Goal: Find specific page/section: Find specific page/section

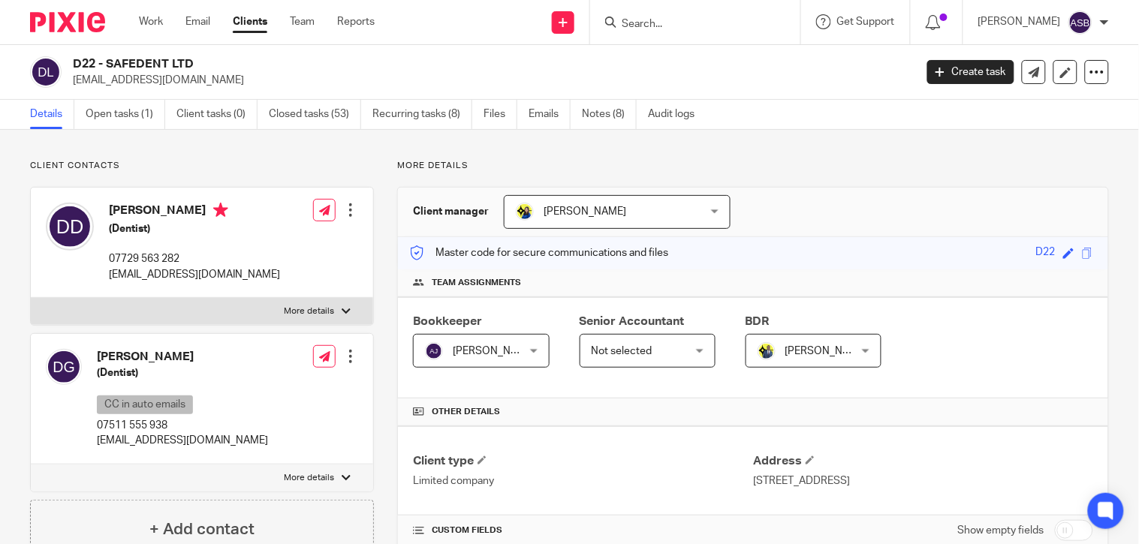
click at [635, 29] on input "Search" at bounding box center [687, 25] width 135 height 14
paste input "jamesyoungman@hotmail.co.uk"
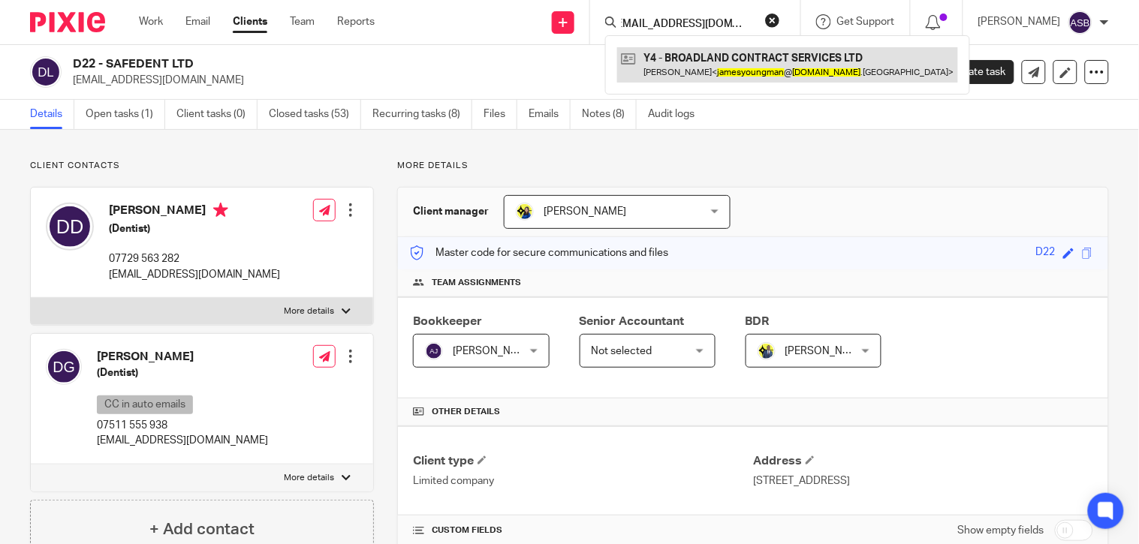
type input "jamesyoungman@hotmail.co"
click at [699, 56] on link at bounding box center [787, 64] width 341 height 35
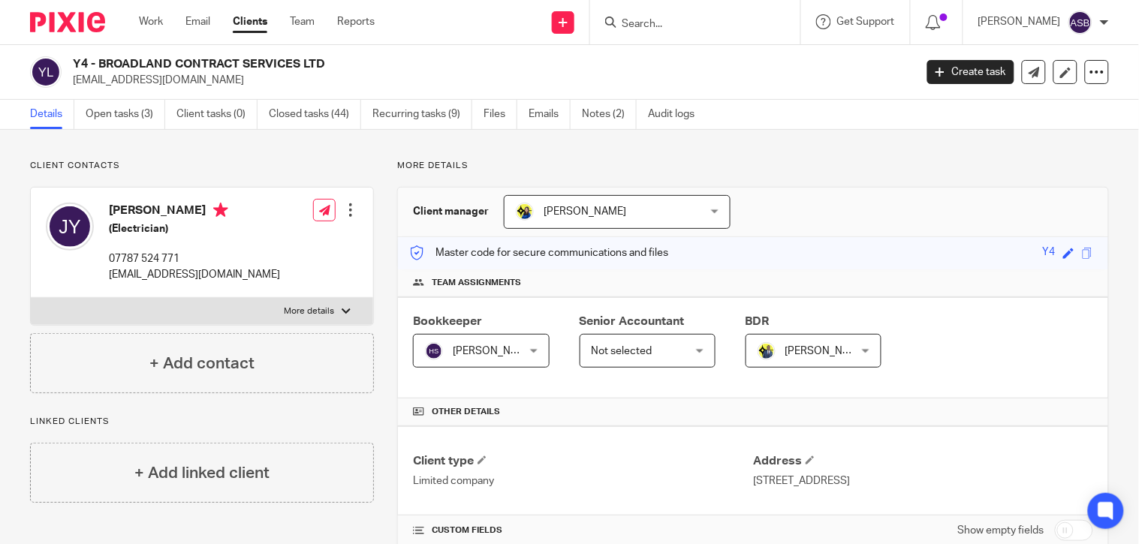
click at [641, 21] on input "Search" at bounding box center [687, 25] width 135 height 14
drag, startPoint x: 99, startPoint y: 62, endPoint x: 237, endPoint y: 71, distance: 138.4
click at [237, 71] on h2 "Y4 - BROADLAND CONTRACT SERVICES LTD" at bounding box center [405, 64] width 665 height 16
copy h2 "BROADLAND CONTRACT"
click at [657, 21] on input "Search" at bounding box center [687, 25] width 135 height 14
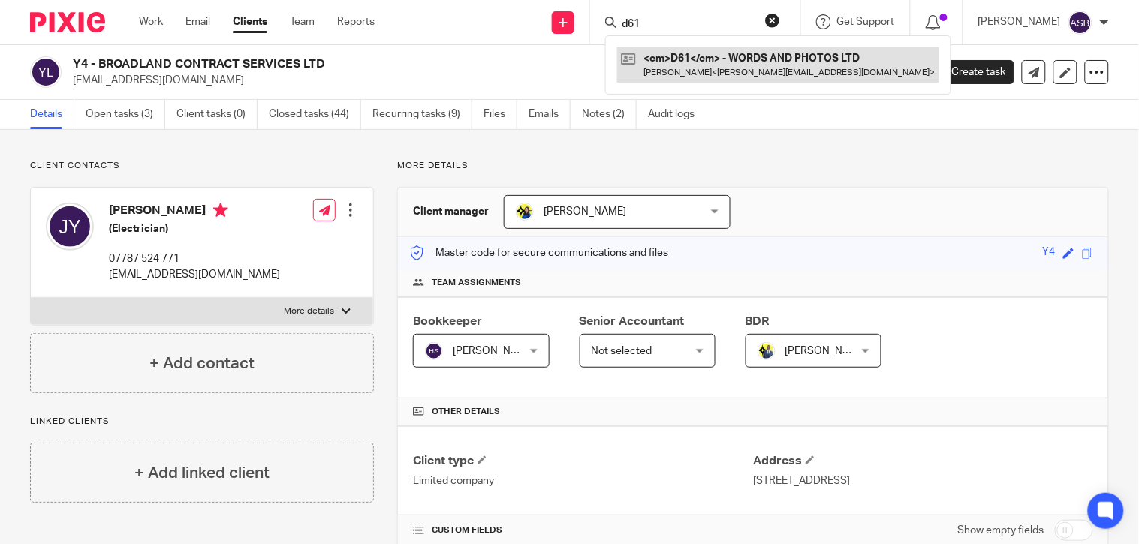
type input "d61"
click at [681, 62] on link at bounding box center [778, 64] width 322 height 35
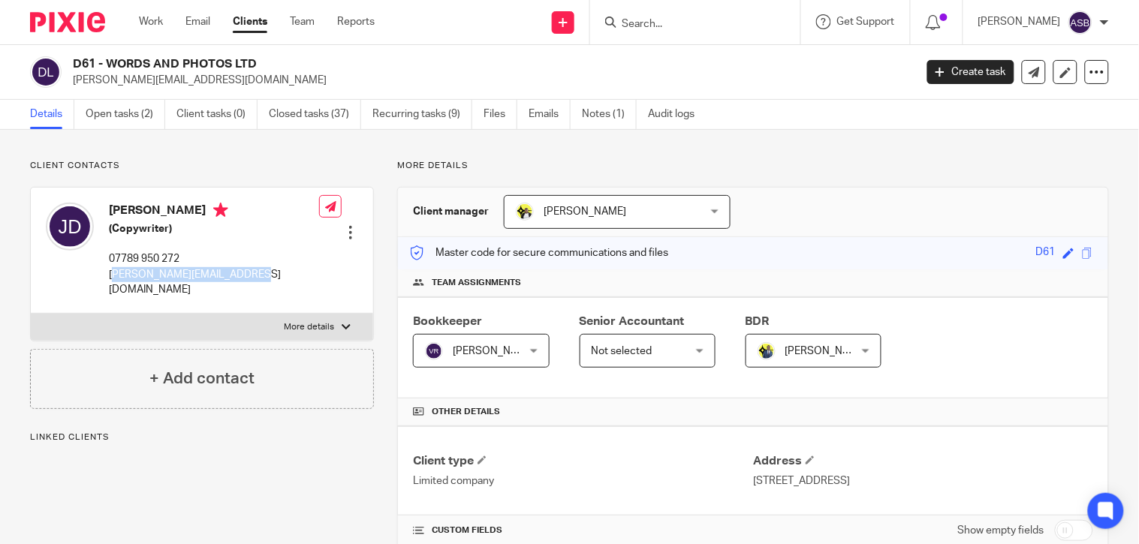
drag, startPoint x: 259, startPoint y: 271, endPoint x: 111, endPoint y: 281, distance: 148.2
click at [111, 281] on div "James Drury (Copywriter) 07789 950 272 james@wordsandphotos.co.uk Edit contact …" at bounding box center [202, 250] width 342 height 125
click at [107, 280] on div "James Drury (Copywriter) 07789 950 272 james@wordsandphotos.co.uk" at bounding box center [182, 250] width 273 height 110
drag, startPoint x: 106, startPoint y: 273, endPoint x: 268, endPoint y: 274, distance: 162.1
click at [268, 274] on div "James Drury (Copywriter) 07789 950 272 james@wordsandphotos.co.uk Edit contact …" at bounding box center [202, 250] width 342 height 125
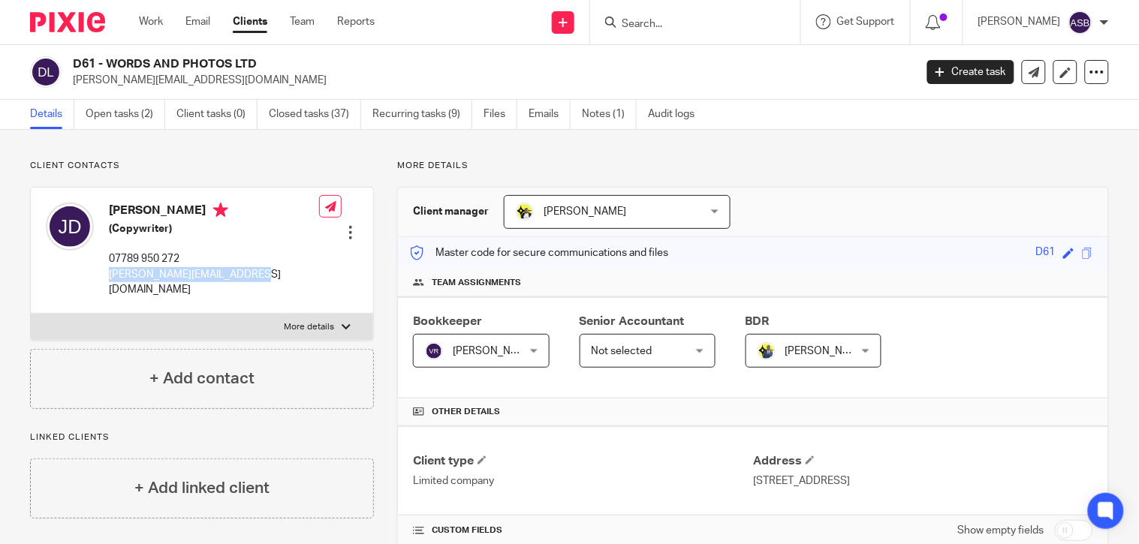
copy p "james@wordsandphotos.co.uk"
drag, startPoint x: 107, startPoint y: 62, endPoint x: 228, endPoint y: 63, distance: 120.8
click at [228, 63] on h2 "D61 - WORDS AND PHOTOS LTD" at bounding box center [405, 64] width 665 height 16
copy h2 "WORDS AND PHOTOS"
click at [150, 64] on h2 "D61 - WORDS AND PHOTOS LTD" at bounding box center [405, 64] width 665 height 16
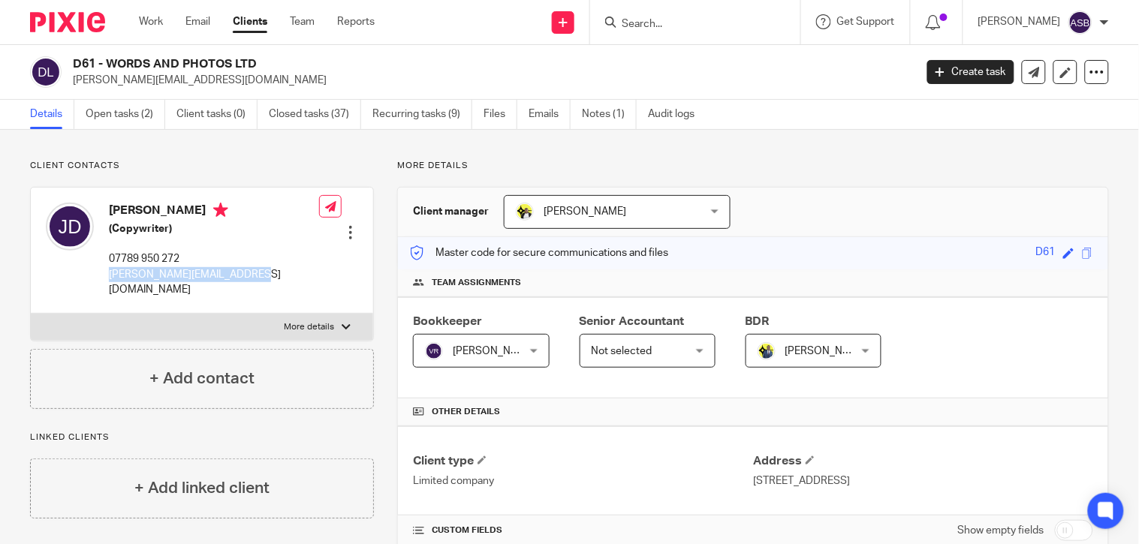
drag, startPoint x: 104, startPoint y: 60, endPoint x: 207, endPoint y: 55, distance: 103.7
click at [207, 55] on div "D61 - WORDS AND PHOTOS LTD james@wordsandphotos.co.uk Create task Update from C…" at bounding box center [569, 72] width 1139 height 55
click at [106, 58] on h2 "D61 - WORDS AND PHOTOS LTD" at bounding box center [405, 64] width 665 height 16
drag, startPoint x: 106, startPoint y: 61, endPoint x: 230, endPoint y: 64, distance: 123.9
click at [230, 64] on h2 "D61 - WORDS AND PHOTOS LTD" at bounding box center [405, 64] width 665 height 16
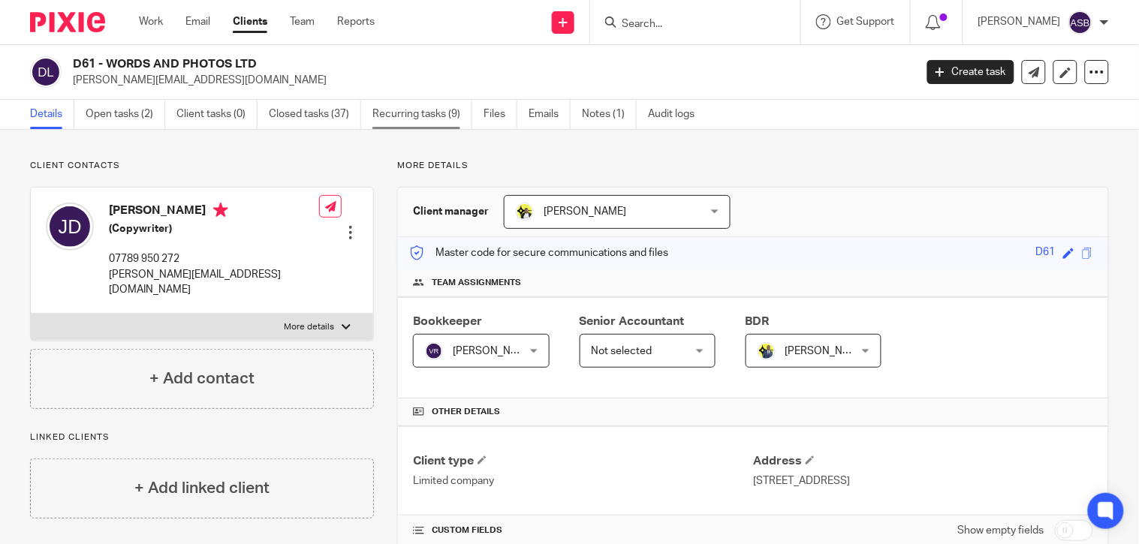
copy h2 "WORDS AND PHOTOS"
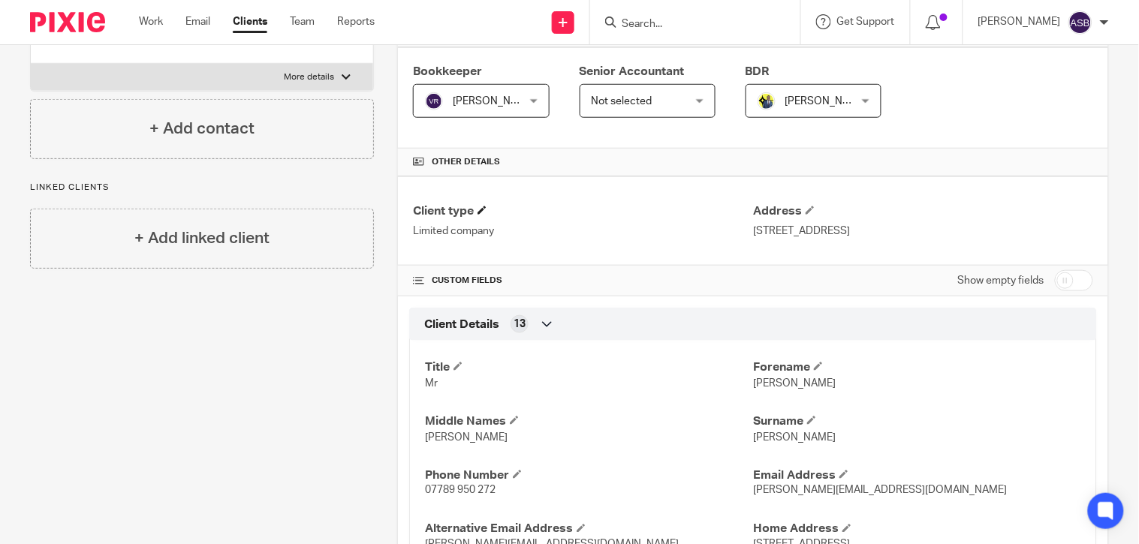
scroll to position [167, 0]
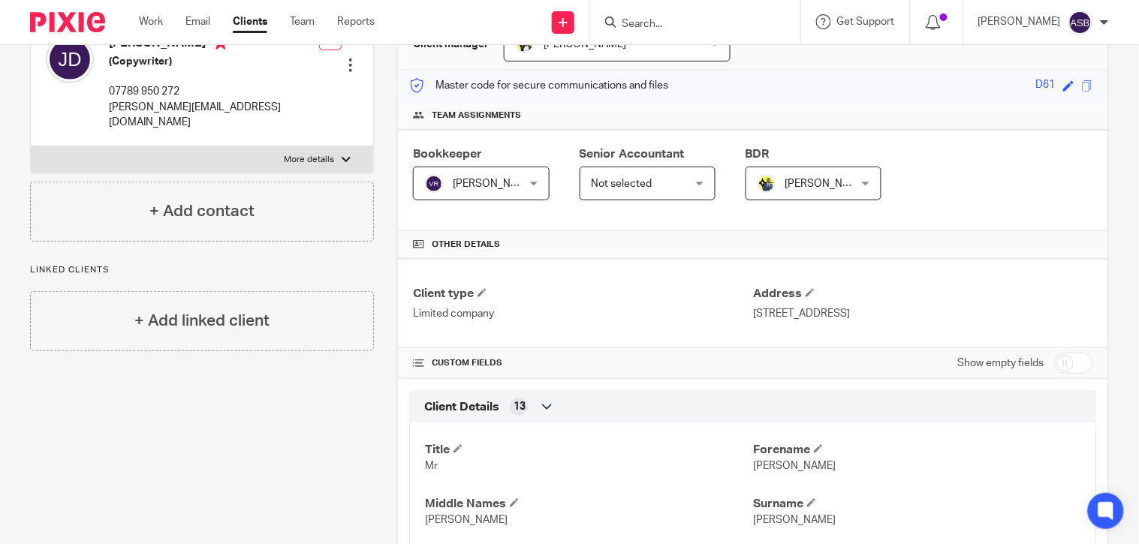
click at [658, 28] on input "Search" at bounding box center [687, 25] width 135 height 14
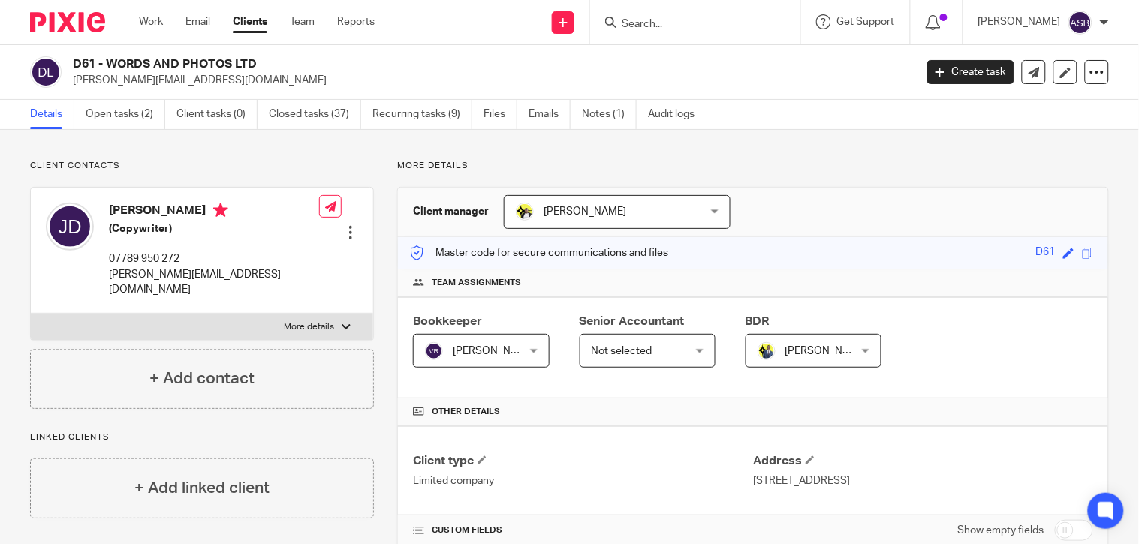
paste input "abbymorrison97@hotmail.co.uk"
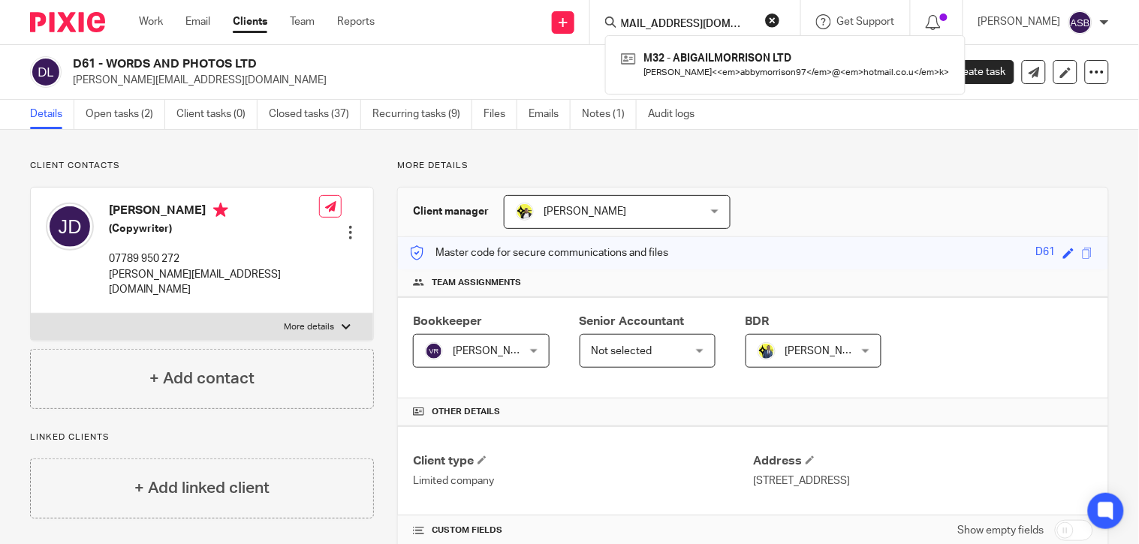
scroll to position [0, 8]
type input "abbymorrison97@hotmail.co"
drag, startPoint x: 639, startPoint y: 48, endPoint x: 668, endPoint y: 26, distance: 36.3
click at [639, 48] on link at bounding box center [787, 64] width 340 height 35
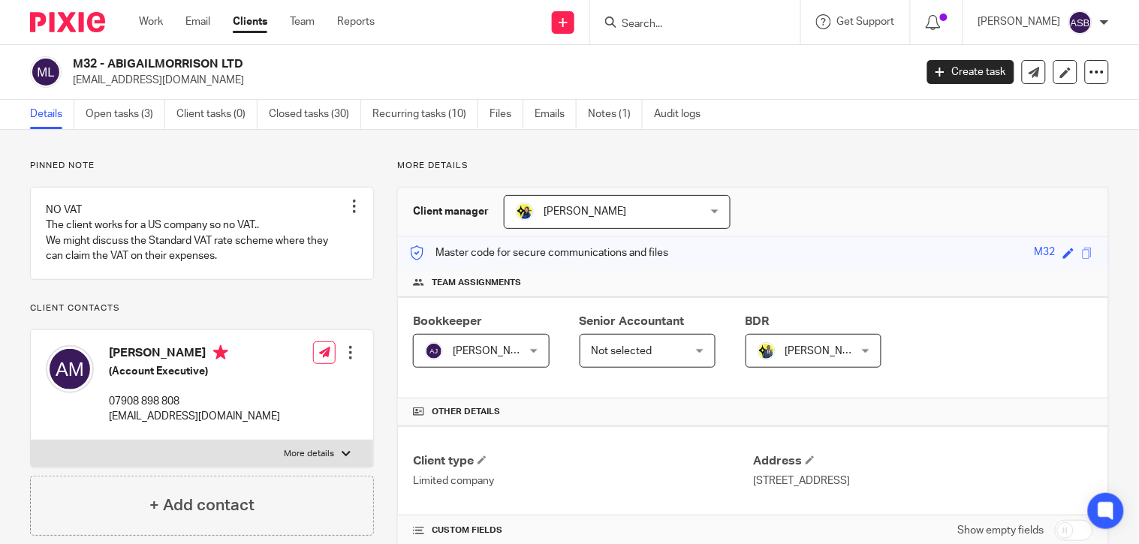
drag, startPoint x: 0, startPoint y: 0, endPoint x: 215, endPoint y: 68, distance: 225.8
click at [215, 68] on h2 "M32 - ABIGAILMORRISON LTD" at bounding box center [405, 64] width 665 height 16
copy h2 "ABIGAILMORRISON"
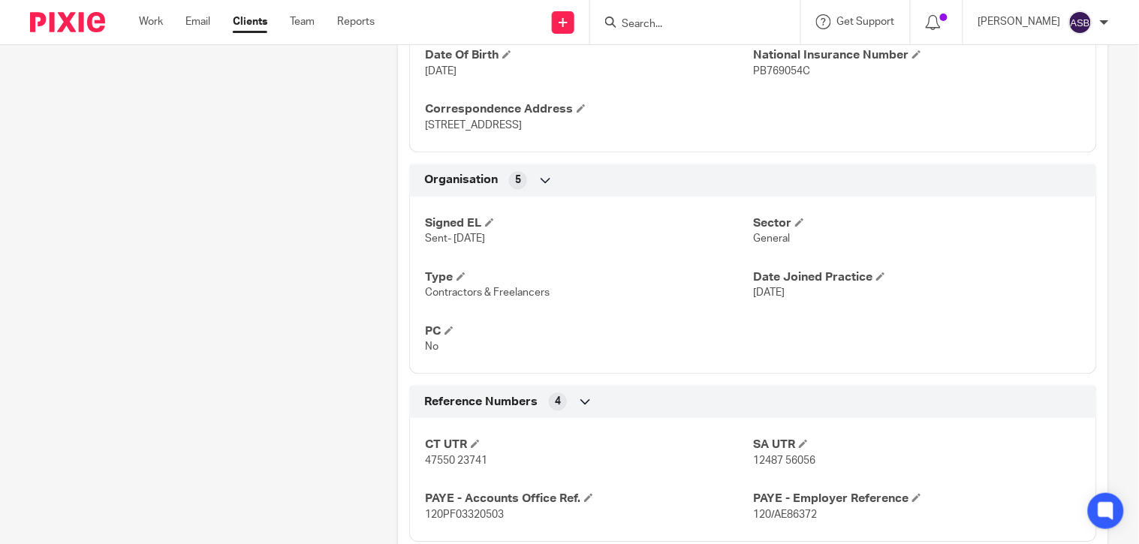
scroll to position [834, 0]
click at [647, 24] on input "Search" at bounding box center [687, 25] width 135 height 14
paste input "[PERSON_NAME][EMAIL_ADDRESS][DOMAIN_NAME]"
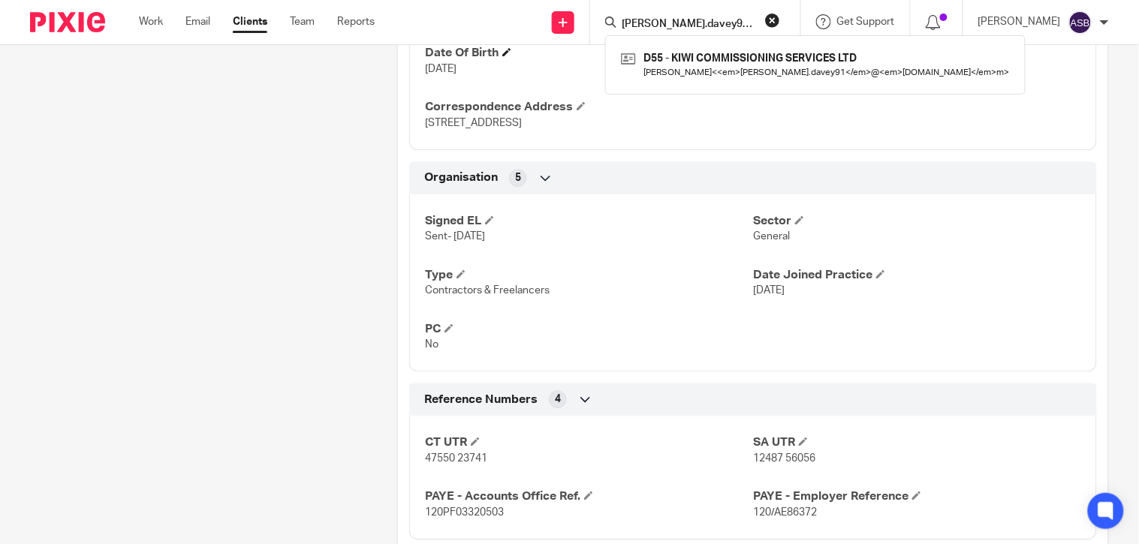
type input "[PERSON_NAME].davey91@gmail.c"
click at [674, 60] on link at bounding box center [815, 64] width 396 height 35
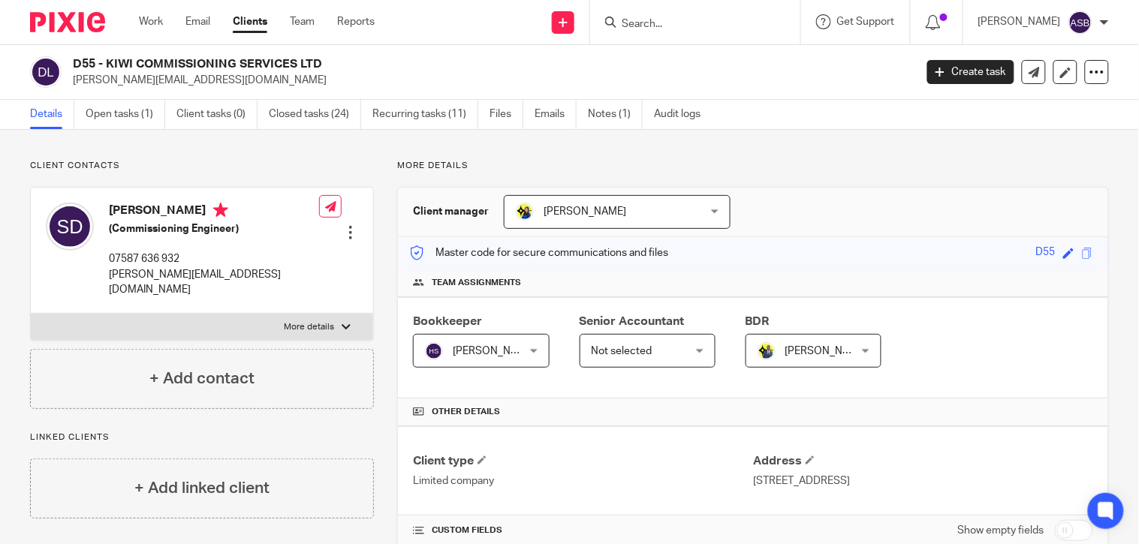
drag, startPoint x: 107, startPoint y: 63, endPoint x: 231, endPoint y: 62, distance: 123.9
click at [231, 62] on h2 "D55 - KIWI COMMISSIONING SERVICES LTD" at bounding box center [405, 64] width 665 height 16
copy h2 "KIWI COMMISSIONING"
click at [678, 25] on input "Search" at bounding box center [687, 25] width 135 height 14
paste input "True Inspiration Limited"
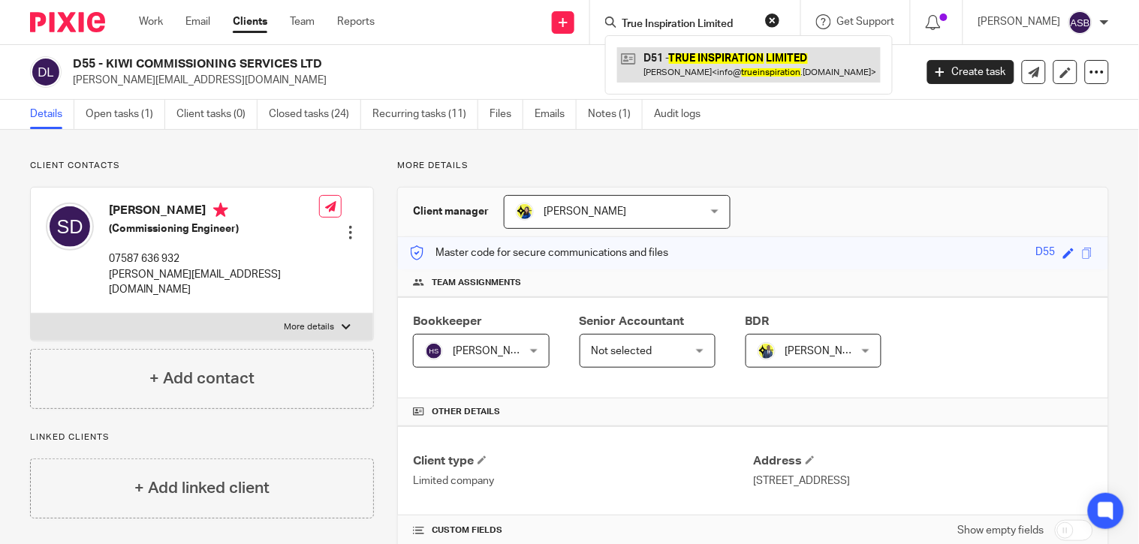
type input "True Inspiration Limited"
click at [679, 75] on link at bounding box center [748, 64] width 263 height 35
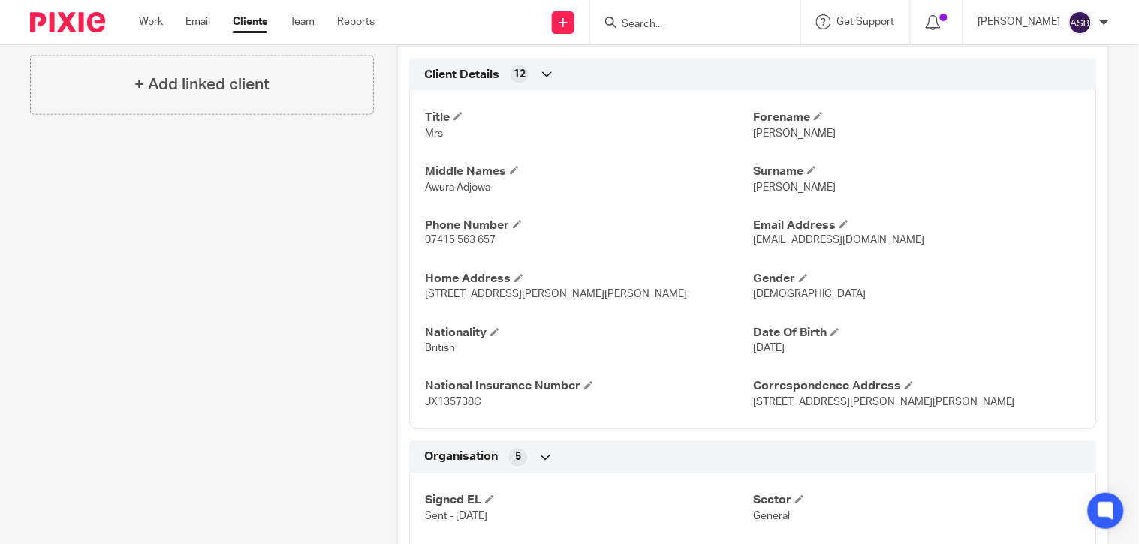
scroll to position [667, 0]
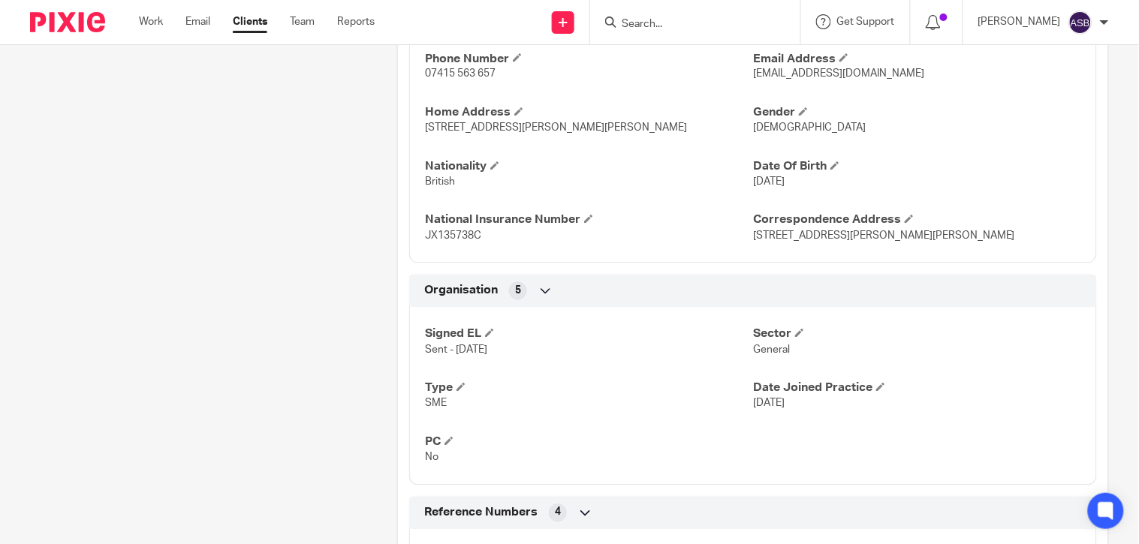
click at [659, 25] on input "Search" at bounding box center [687, 25] width 135 height 14
paste input "jd@devotedcreatives.com"
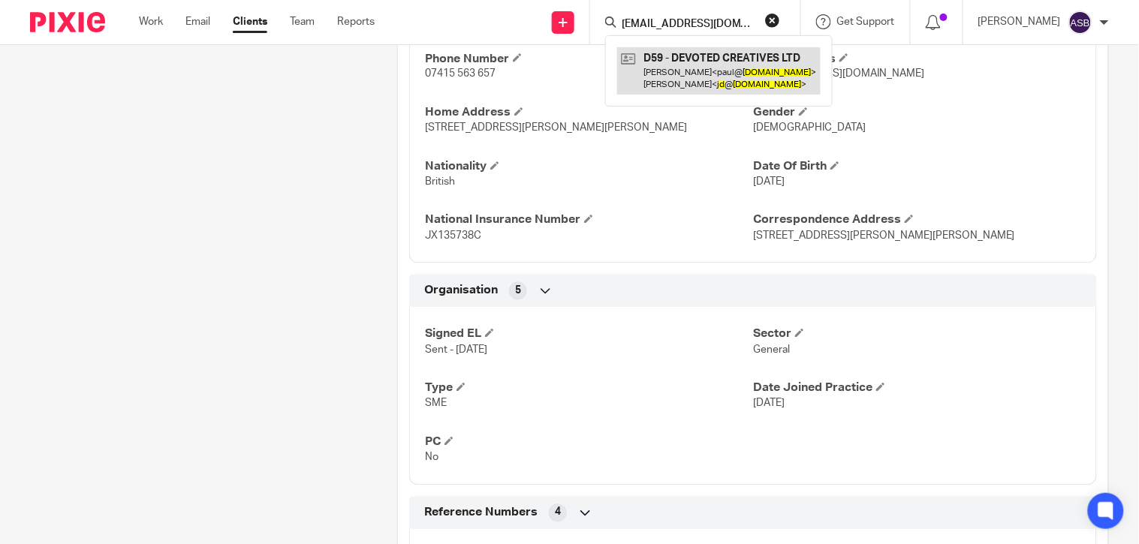
type input "jd@devotedcreatives.com"
click at [694, 55] on link at bounding box center [718, 70] width 203 height 47
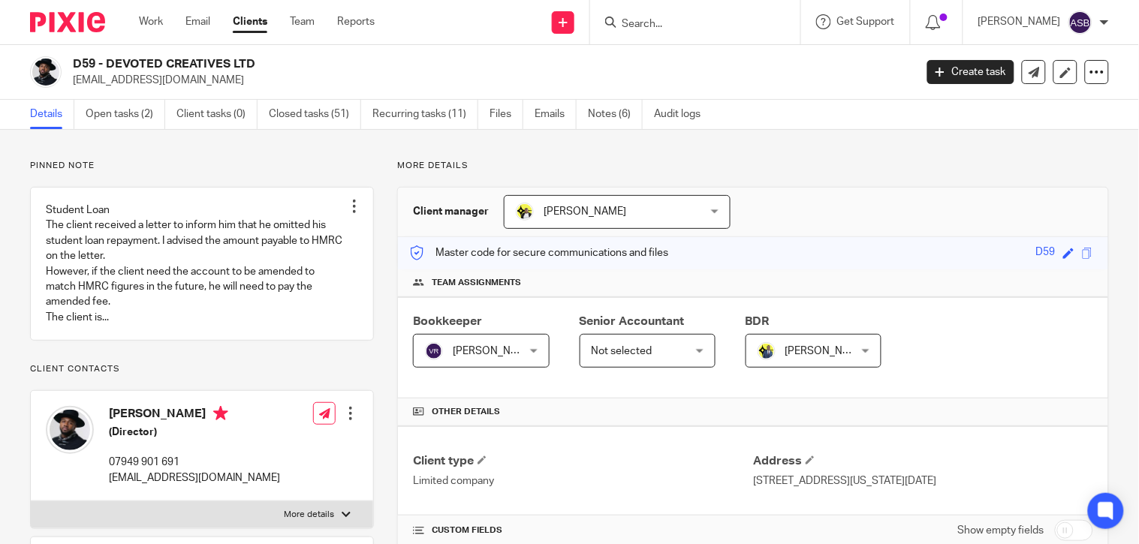
drag, startPoint x: 106, startPoint y: 60, endPoint x: 227, endPoint y: 66, distance: 121.0
click at [227, 66] on h2 "D59 - DEVOTED CREATIVES LTD" at bounding box center [405, 64] width 665 height 16
copy h2 "DEVOTED CREATIVE"
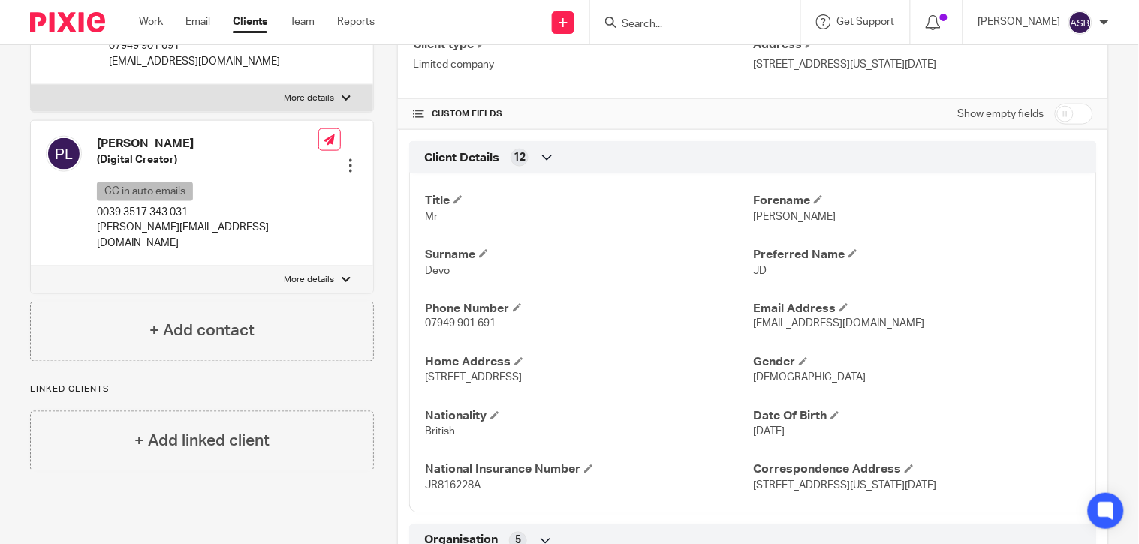
scroll to position [751, 0]
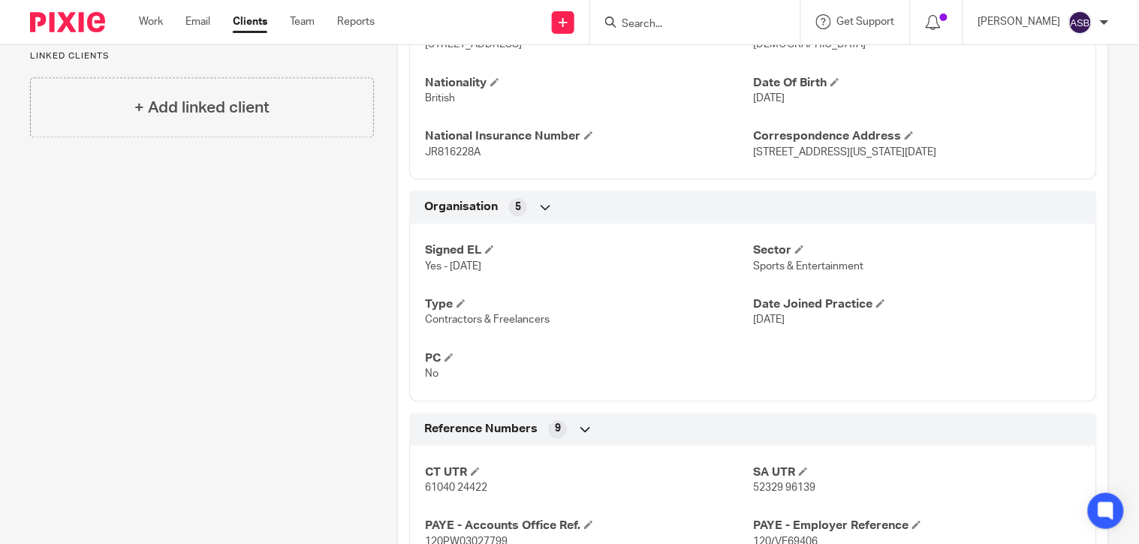
click at [650, 26] on input "Search" at bounding box center [687, 25] width 135 height 14
paste input "[PERSON_NAME]"
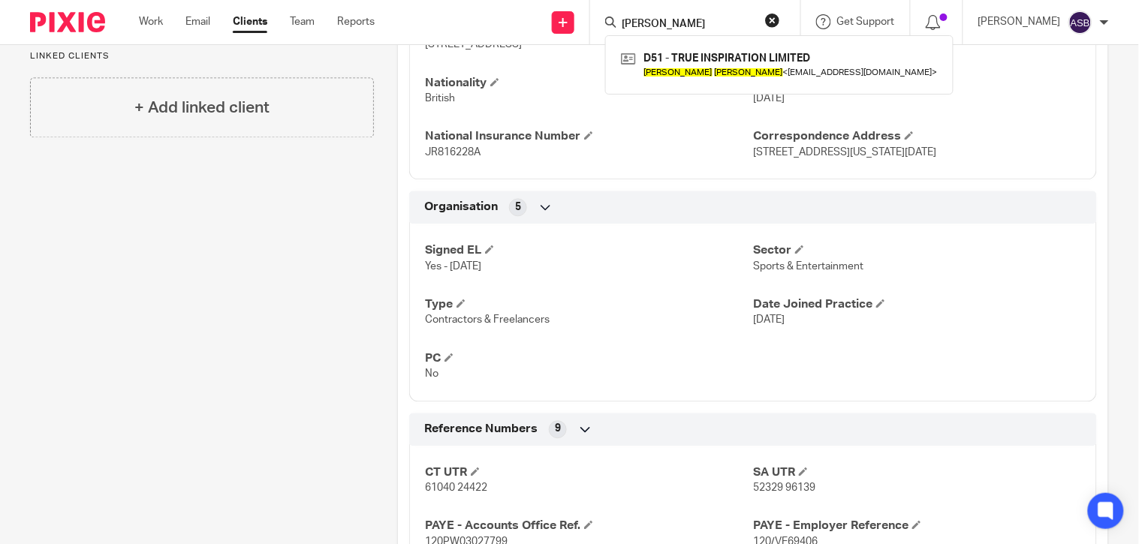
type input "[PERSON_NAME]"
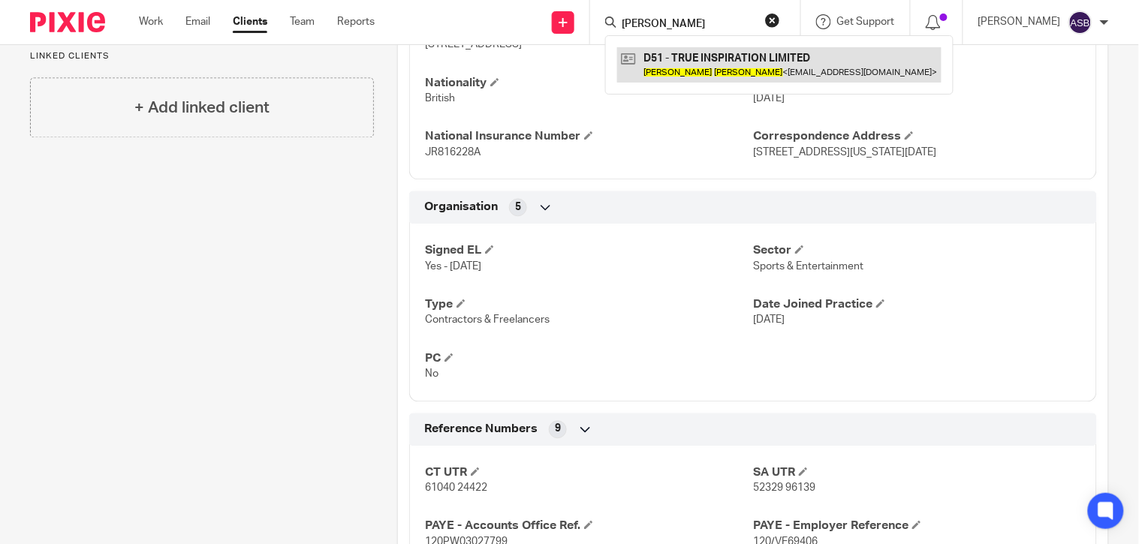
click at [743, 73] on link at bounding box center [779, 64] width 324 height 35
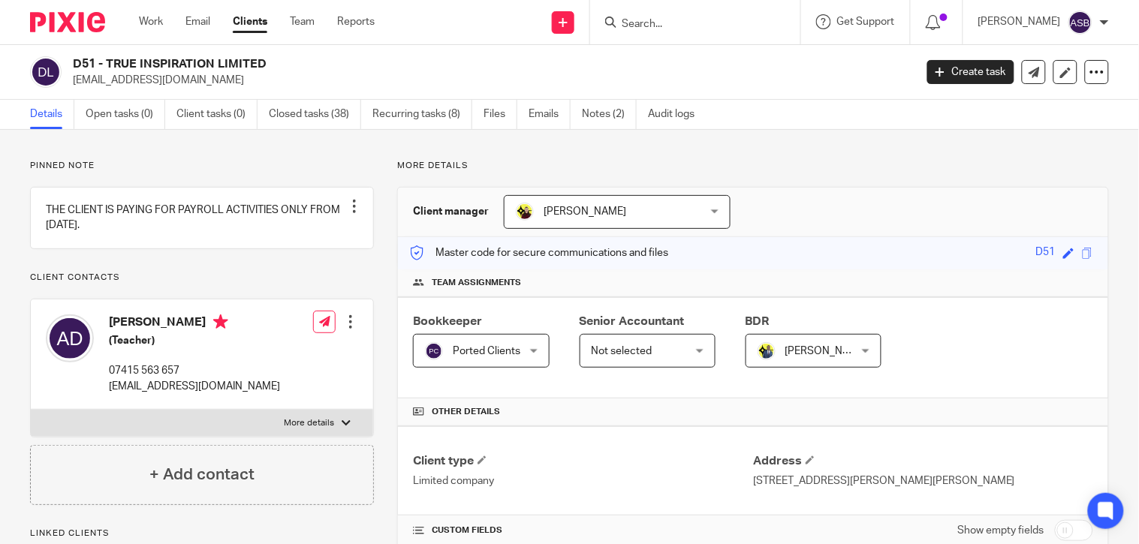
click at [108, 61] on h2 "D51 - TRUE INSPIRATION LIMITED" at bounding box center [405, 64] width 665 height 16
click at [528, 348] on div "Ported Clients Ported Clients" at bounding box center [481, 351] width 136 height 34
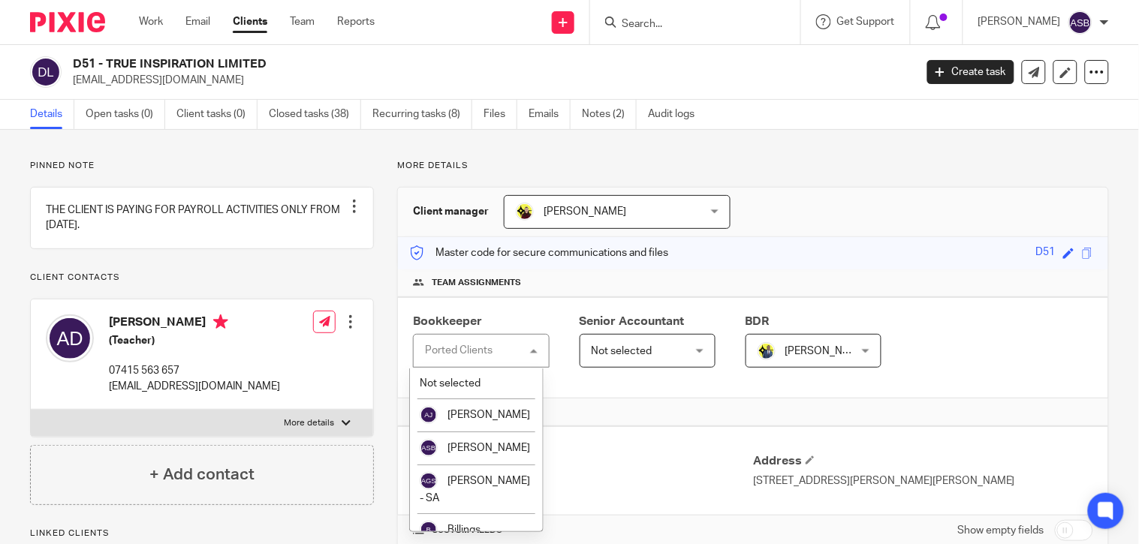
click at [538, 301] on div "Bookkeeper Ported Clients Ported Clients Not selected [PERSON_NAME] [PERSON_NAM…" at bounding box center [753, 347] width 710 height 101
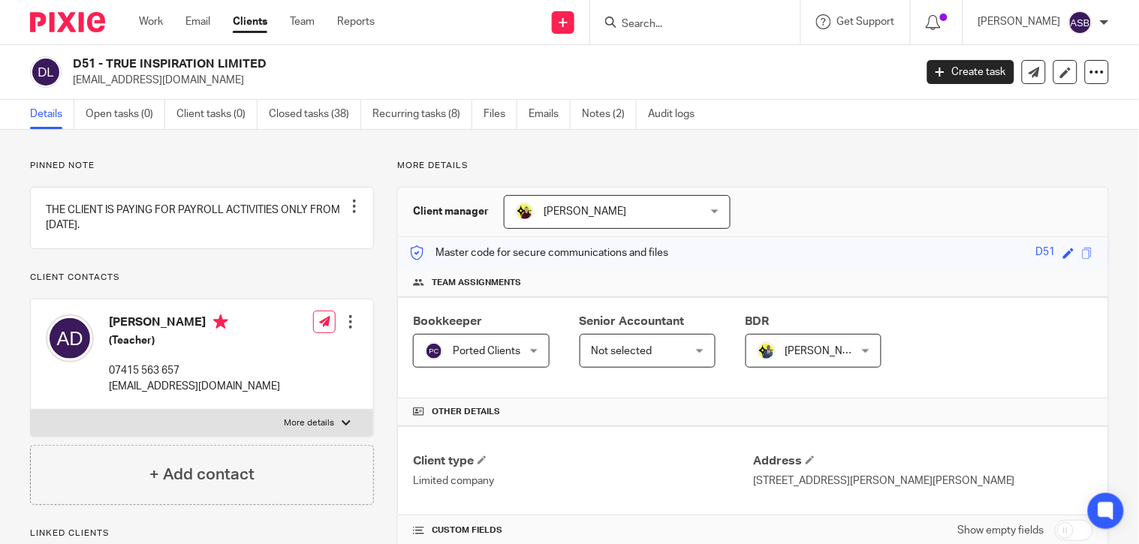
drag, startPoint x: 105, startPoint y: 60, endPoint x: 212, endPoint y: 64, distance: 107.4
click at [212, 64] on h2 "D51 - TRUE INSPIRATION LIMITED" at bounding box center [405, 64] width 665 height 16
copy h2 "TRUE INSPIRATION"
click at [642, 24] on input "Search" at bounding box center [687, 25] width 135 height 14
paste input "[EMAIL_ADDRESS][DOMAIN_NAME]"
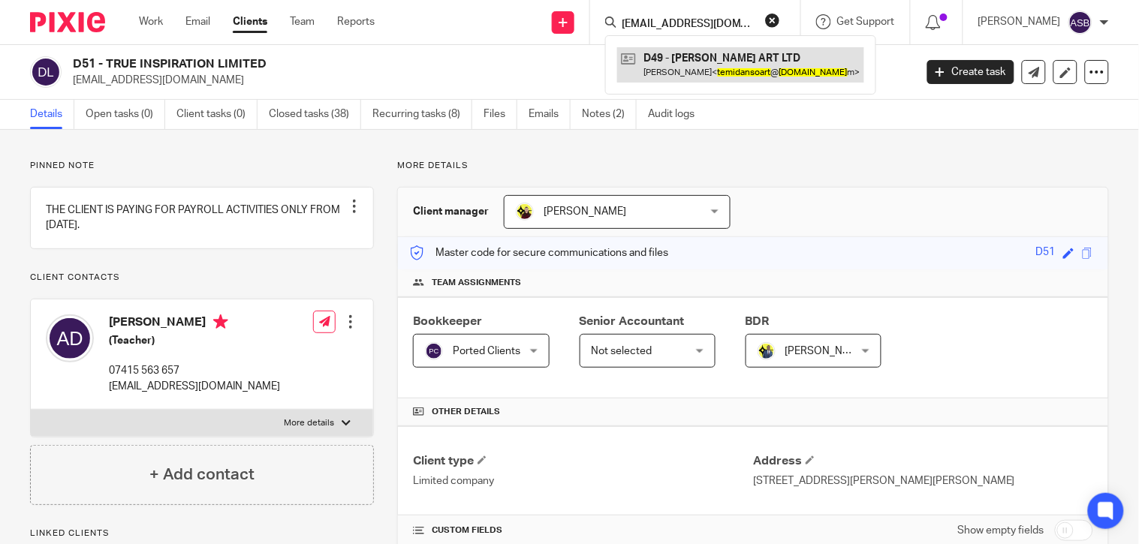
type input "[EMAIL_ADDRESS][DOMAIN_NAME]"
click at [713, 51] on link at bounding box center [740, 64] width 247 height 35
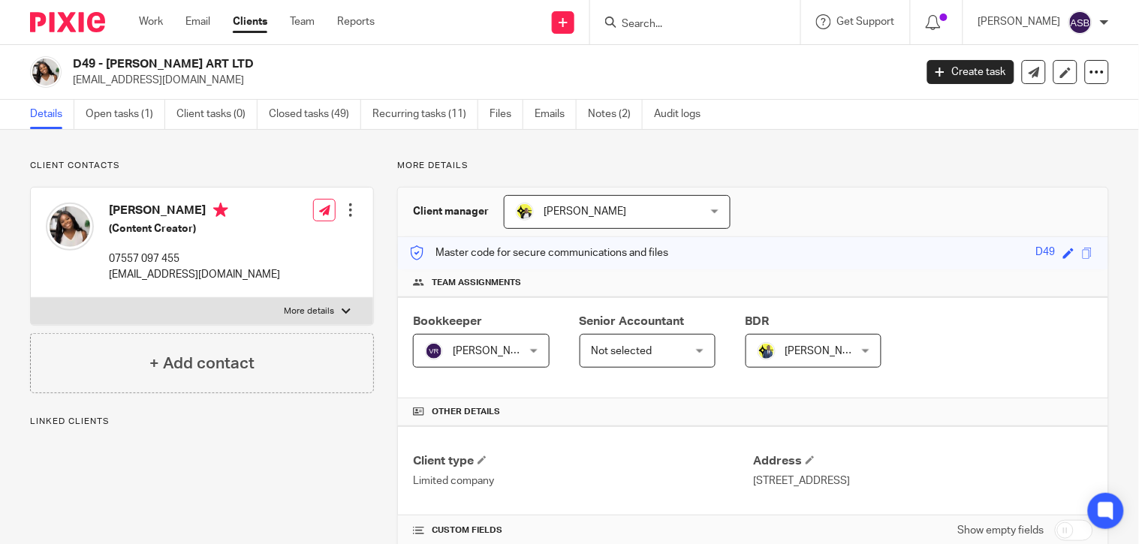
drag, startPoint x: 106, startPoint y: 62, endPoint x: 178, endPoint y: 65, distance: 72.1
click at [178, 65] on h2 "D49 - [PERSON_NAME] ART LTD" at bounding box center [405, 64] width 665 height 16
copy h2 "[PERSON_NAME]"
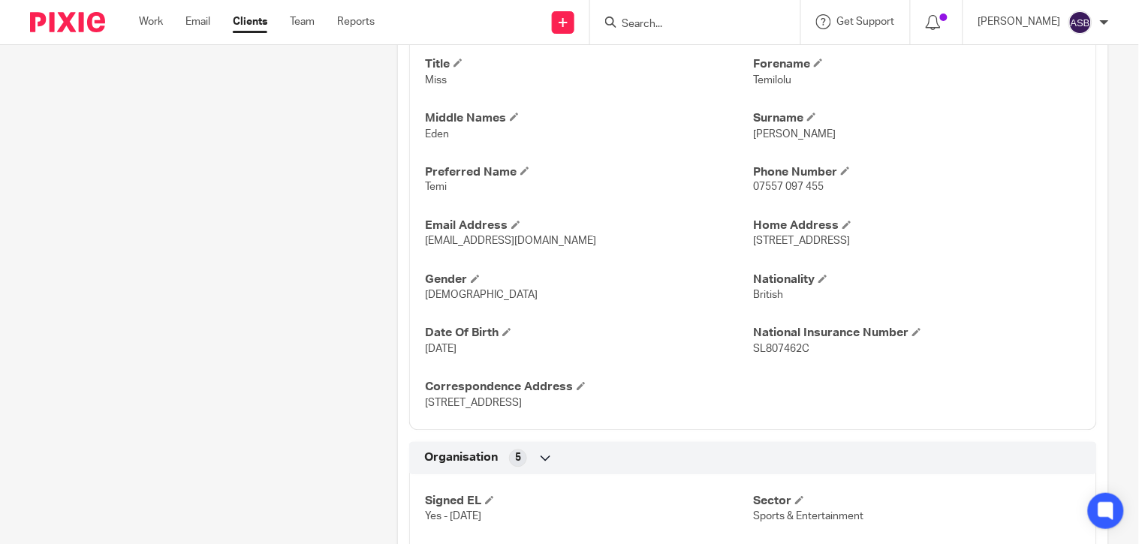
scroll to position [583, 0]
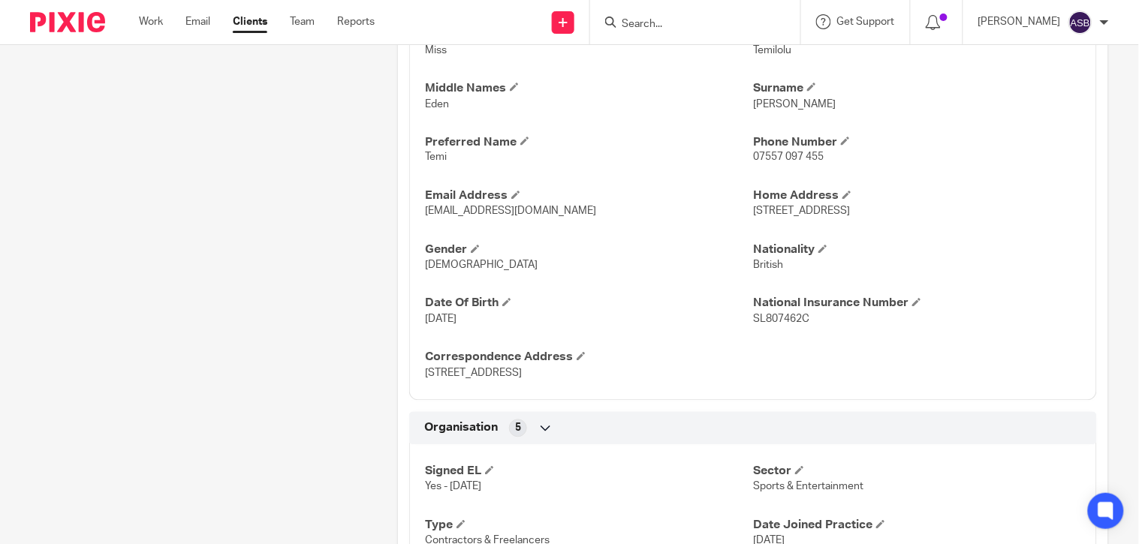
click at [656, 27] on input "Search" at bounding box center [687, 25] width 135 height 14
paste input "[EMAIL_ADDRESS][DOMAIN_NAME]"
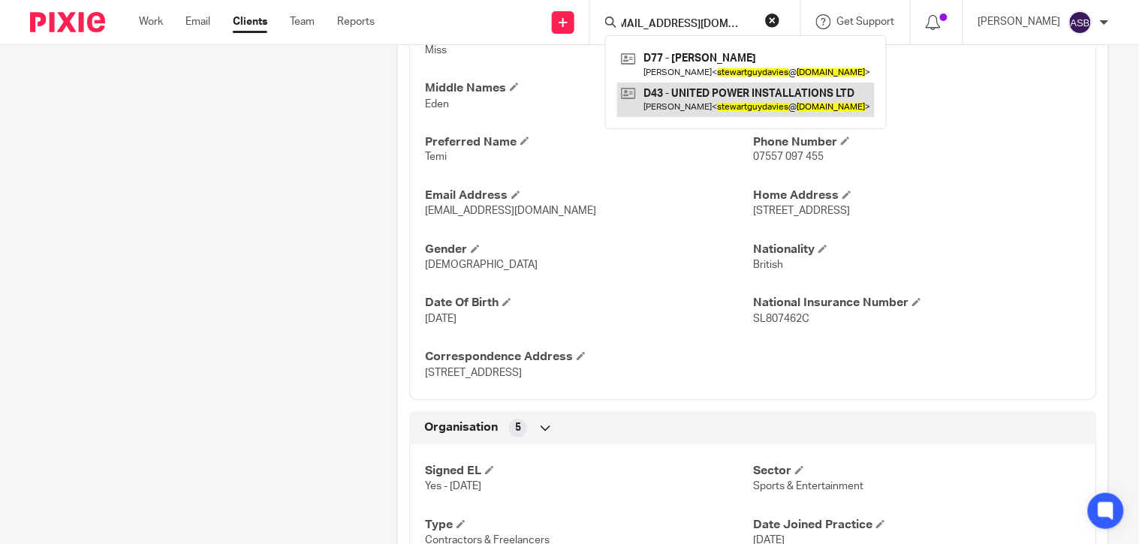
type input "[EMAIL_ADDRESS][DOMAIN_NAME]"
click at [689, 89] on link at bounding box center [745, 100] width 257 height 35
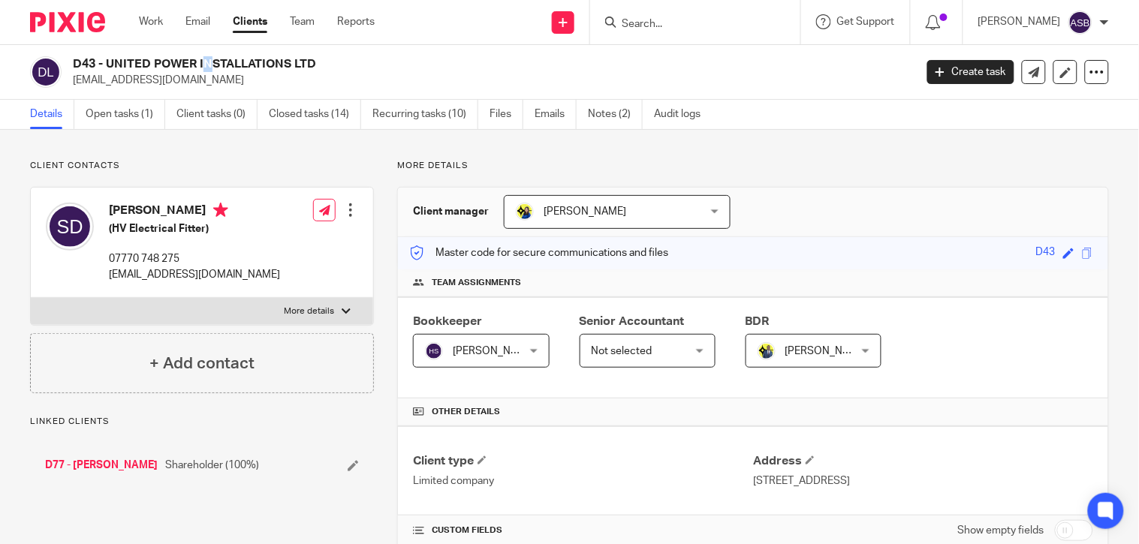
click at [109, 61] on h2 "D43 - UNITED POWER INSTALLATIONS LTD" at bounding box center [405, 64] width 665 height 16
drag, startPoint x: 107, startPoint y: 60, endPoint x: 289, endPoint y: 69, distance: 182.6
click at [289, 69] on h2 "D43 - UNITED POWER INSTALLATIONS LTD" at bounding box center [405, 64] width 665 height 16
copy h2 "UNITED POWER INSTALLATIONS"
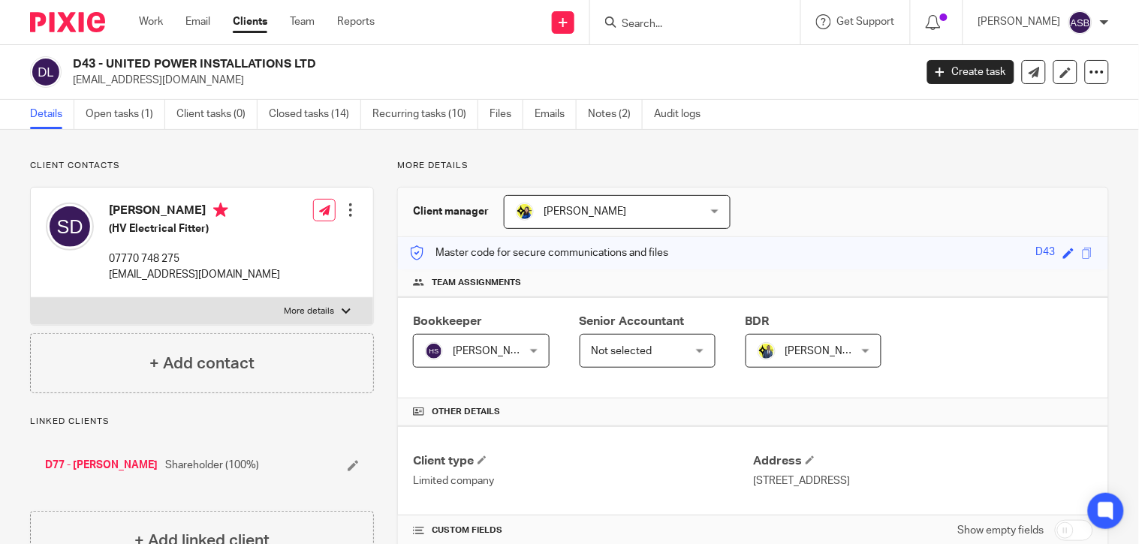
click at [643, 23] on input "Search" at bounding box center [687, 25] width 135 height 14
paste input "A138"
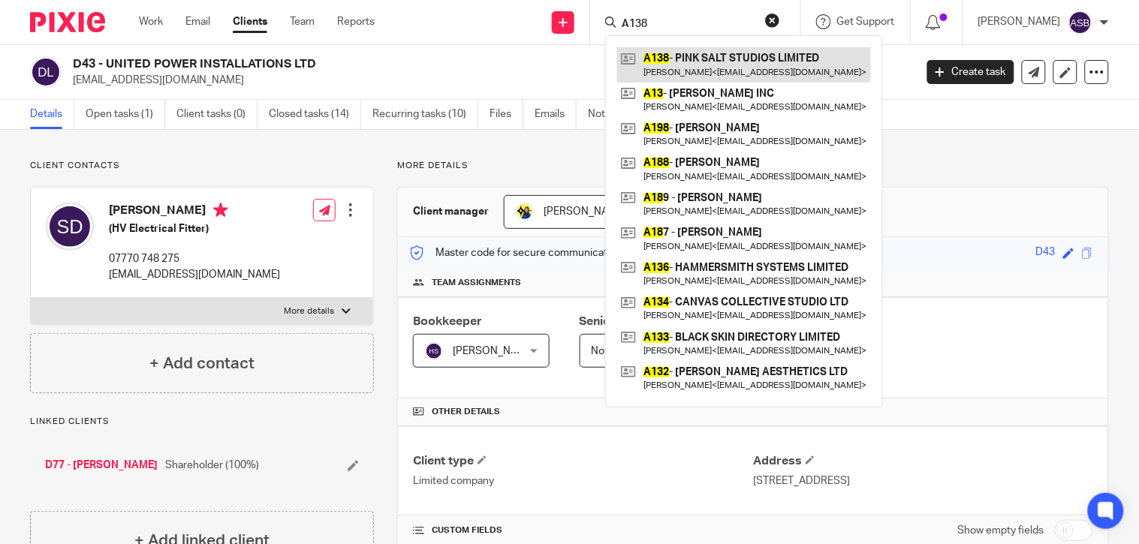
type input "A138"
click at [716, 58] on link at bounding box center [744, 64] width 254 height 35
